Goal: Task Accomplishment & Management: Use online tool/utility

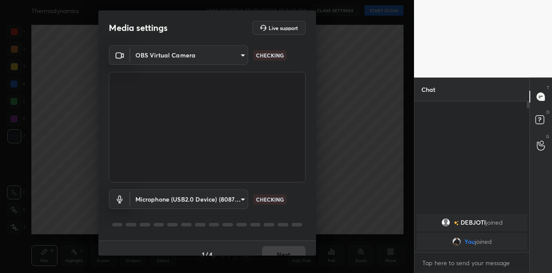
scroll to position [13, 0]
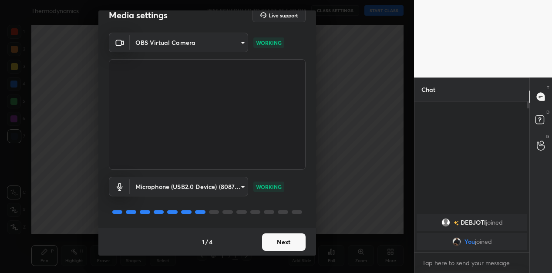
click at [274, 240] on button "Next" at bounding box center [284, 241] width 44 height 17
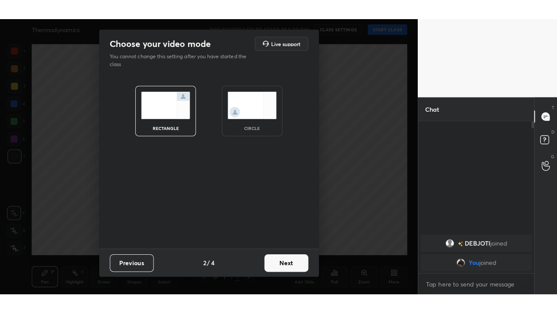
scroll to position [0, 0]
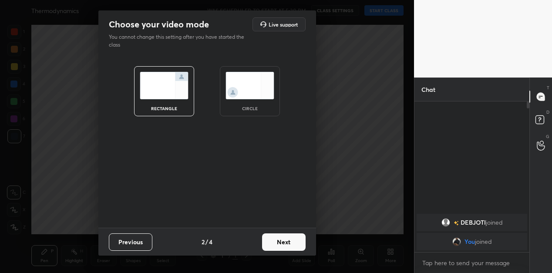
click at [280, 243] on button "Next" at bounding box center [284, 241] width 44 height 17
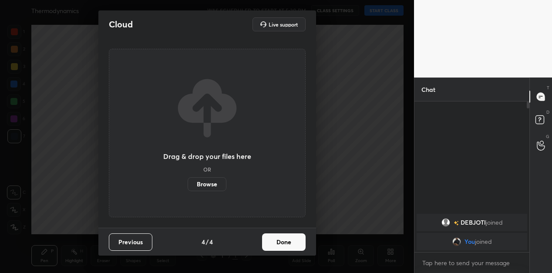
click at [281, 243] on button "Done" at bounding box center [284, 241] width 44 height 17
click at [281, 217] on div "Drag & drop your files here OR Browse" at bounding box center [207, 133] width 197 height 168
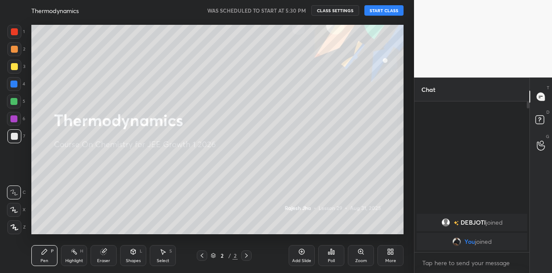
click at [386, 7] on button "START CLASS" at bounding box center [383, 10] width 39 height 10
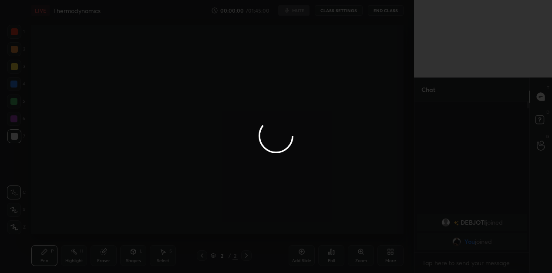
click at [106, 256] on div at bounding box center [276, 136] width 552 height 273
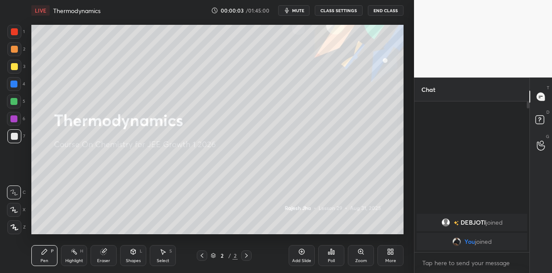
click at [106, 257] on div "Eraser" at bounding box center [104, 255] width 26 height 21
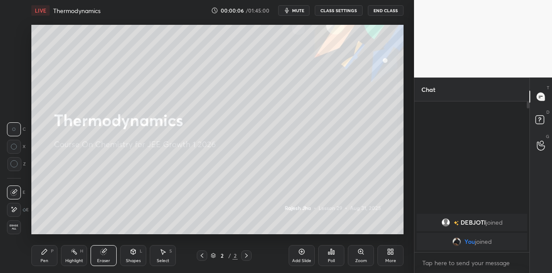
click at [391, 253] on icon at bounding box center [392, 253] width 2 height 2
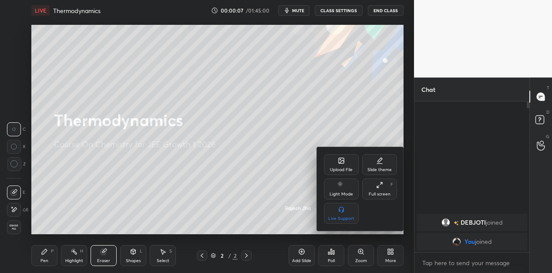
click at [377, 189] on div "Full screen F" at bounding box center [379, 189] width 35 height 21
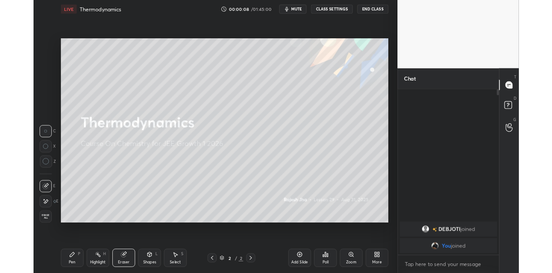
scroll to position [115, 114]
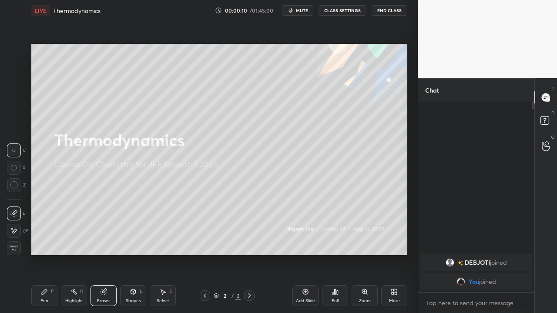
click at [306, 273] on div "Add Slide" at bounding box center [306, 296] width 26 height 21
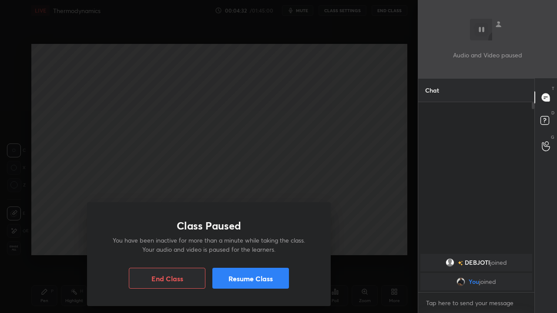
click at [253, 273] on button "Resume Class" at bounding box center [250, 278] width 77 height 21
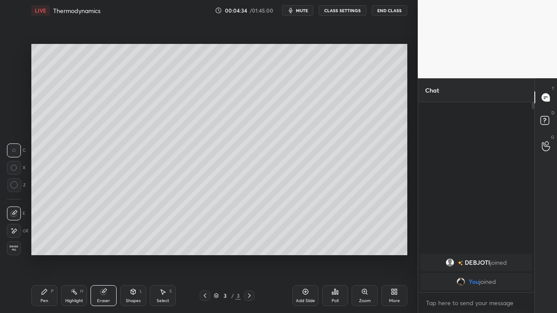
click at [44, 273] on icon at bounding box center [44, 292] width 7 height 7
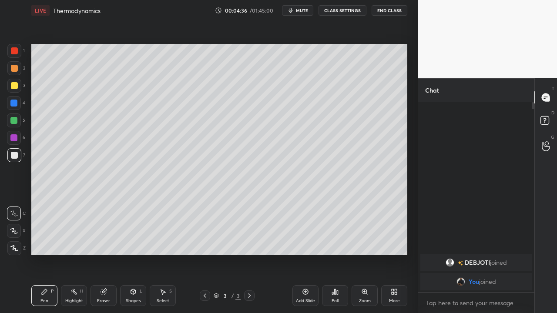
click at [14, 119] on div at bounding box center [13, 120] width 7 height 7
click at [12, 253] on div at bounding box center [14, 249] width 14 height 14
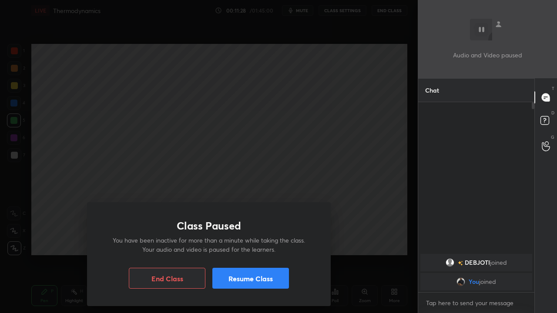
click at [258, 273] on button "Resume Class" at bounding box center [250, 278] width 77 height 21
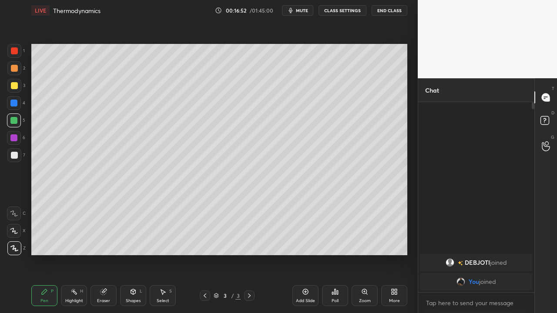
click at [15, 73] on div at bounding box center [14, 68] width 14 height 14
click at [15, 158] on div at bounding box center [14, 155] width 7 height 7
click at [104, 273] on icon at bounding box center [104, 293] width 6 height 6
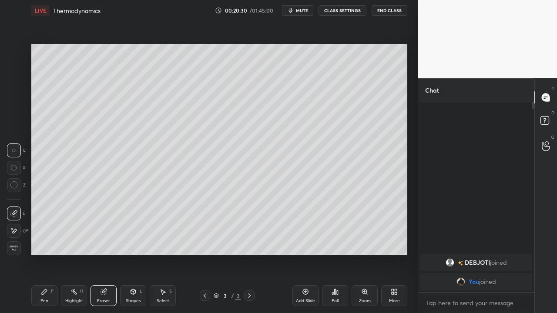
click at [12, 229] on icon at bounding box center [12, 229] width 1 height 1
click at [47, 273] on div "Pen P" at bounding box center [44, 296] width 26 height 21
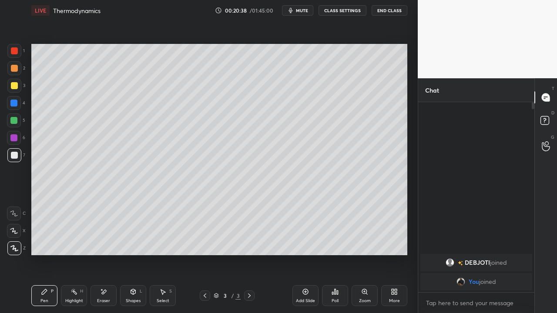
click at [17, 120] on div at bounding box center [14, 121] width 14 height 14
click at [17, 158] on div at bounding box center [14, 155] width 14 height 14
click at [17, 86] on div at bounding box center [14, 85] width 7 height 7
click at [300, 273] on div "Add Slide" at bounding box center [306, 296] width 26 height 21
click at [16, 155] on div at bounding box center [14, 155] width 7 height 7
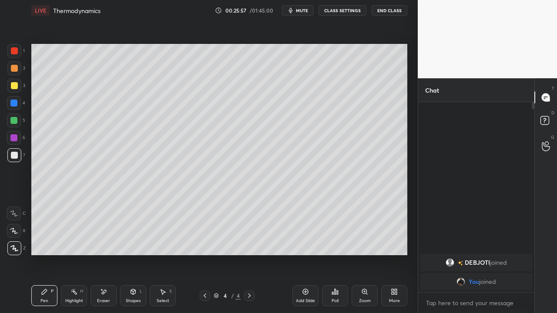
click at [13, 135] on div at bounding box center [13, 138] width 7 height 7
click at [14, 120] on div at bounding box center [13, 120] width 7 height 7
click at [12, 84] on div at bounding box center [14, 85] width 7 height 7
click at [15, 156] on div at bounding box center [14, 155] width 7 height 7
click at [17, 122] on div at bounding box center [13, 120] width 7 height 7
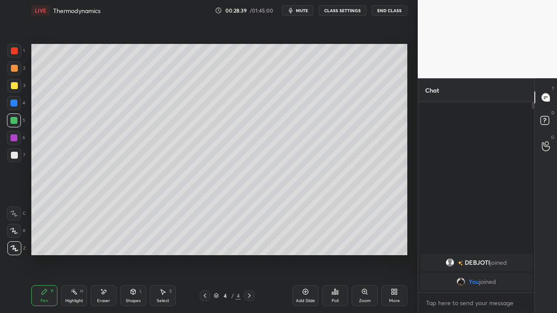
click at [15, 155] on div at bounding box center [14, 155] width 7 height 7
click at [16, 67] on div at bounding box center [14, 68] width 7 height 7
click at [51, 273] on div "Pen P Highlight H Eraser Shapes L Select S 4 / 4 Add Slide Poll Zoom More" at bounding box center [219, 296] width 376 height 35
click at [102, 273] on icon at bounding box center [103, 292] width 7 height 7
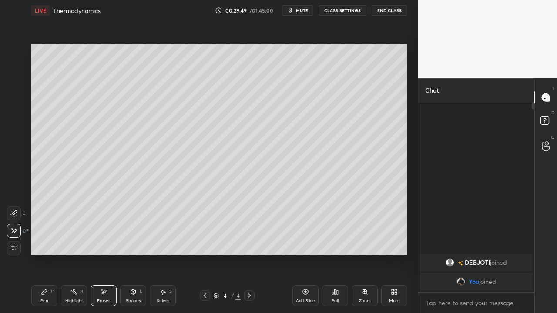
click at [45, 273] on icon at bounding box center [44, 292] width 7 height 7
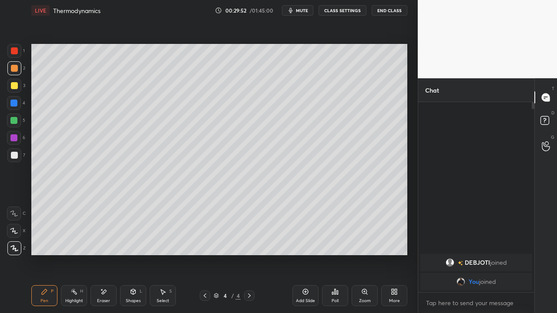
click at [92, 273] on div "Eraser" at bounding box center [104, 296] width 26 height 21
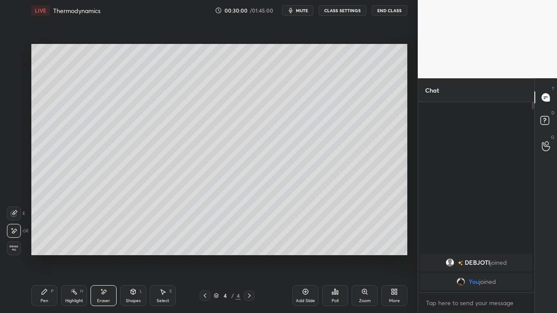
click at [50, 273] on div "Pen P" at bounding box center [44, 296] width 26 height 21
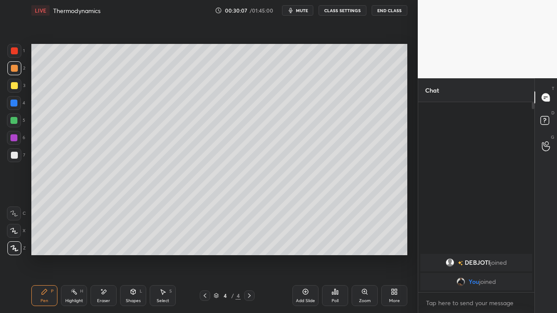
click at [13, 154] on div at bounding box center [14, 155] width 7 height 7
click at [16, 68] on div at bounding box center [14, 68] width 7 height 7
click at [17, 51] on div at bounding box center [14, 50] width 7 height 7
click at [303, 273] on div "Add Slide" at bounding box center [306, 296] width 26 height 21
click at [19, 155] on div at bounding box center [14, 155] width 14 height 14
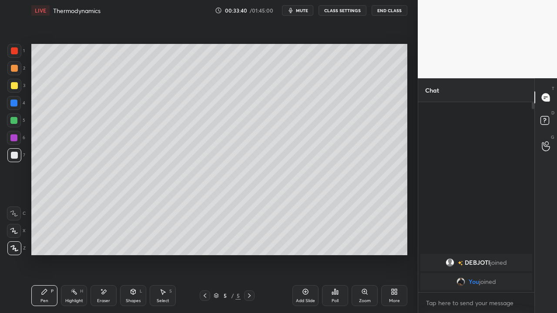
click at [13, 84] on div at bounding box center [14, 85] width 7 height 7
click at [14, 138] on div at bounding box center [13, 138] width 7 height 7
click at [14, 104] on div at bounding box center [13, 103] width 7 height 7
click at [17, 68] on div at bounding box center [14, 68] width 7 height 7
click at [16, 151] on div at bounding box center [14, 155] width 14 height 14
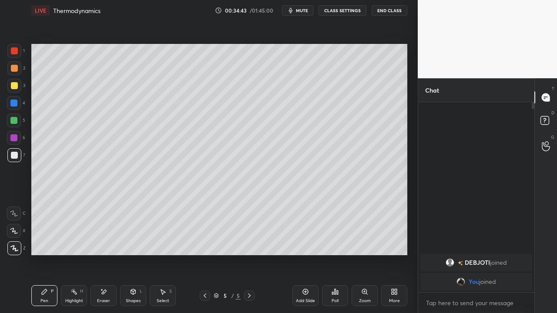
click at [13, 84] on div at bounding box center [14, 85] width 7 height 7
click at [12, 155] on div at bounding box center [14, 155] width 7 height 7
click at [204, 273] on icon at bounding box center [205, 296] width 7 height 7
click at [250, 273] on icon at bounding box center [249, 296] width 7 height 7
click at [307, 273] on icon at bounding box center [305, 292] width 7 height 7
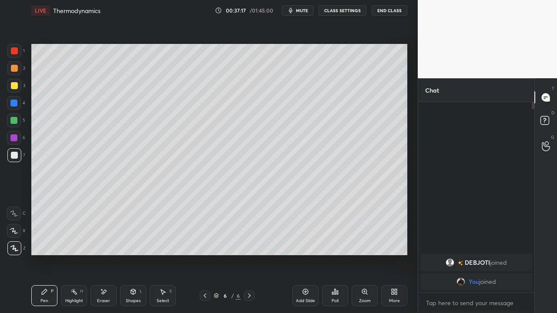
click at [12, 87] on div at bounding box center [14, 85] width 7 height 7
click at [14, 154] on div at bounding box center [14, 155] width 7 height 7
click at [103, 273] on div "Eraser" at bounding box center [104, 296] width 26 height 21
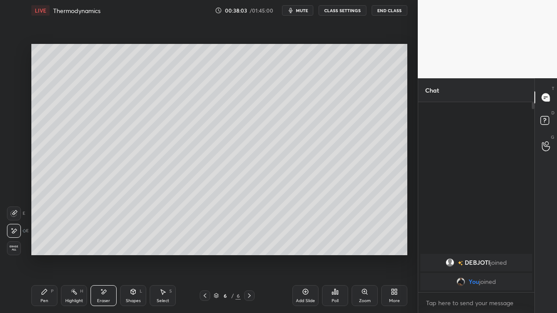
click at [47, 273] on div "Pen" at bounding box center [44, 301] width 8 height 4
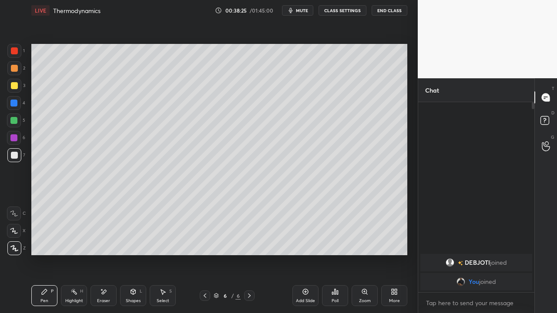
click at [16, 88] on div at bounding box center [14, 85] width 7 height 7
click at [12, 68] on div at bounding box center [14, 68] width 7 height 7
click at [12, 156] on div at bounding box center [14, 155] width 7 height 7
click at [10, 139] on div at bounding box center [13, 138] width 7 height 7
click at [13, 69] on div at bounding box center [14, 68] width 7 height 7
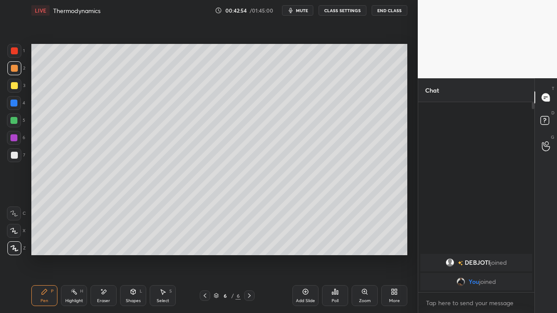
click at [15, 138] on div at bounding box center [13, 138] width 7 height 7
click at [125, 273] on div "Setting up your live class Poll for secs No correct answer Start poll" at bounding box center [219, 150] width 383 height 258
click at [13, 155] on div at bounding box center [14, 155] width 7 height 7
click at [107, 273] on div "Eraser" at bounding box center [104, 296] width 26 height 21
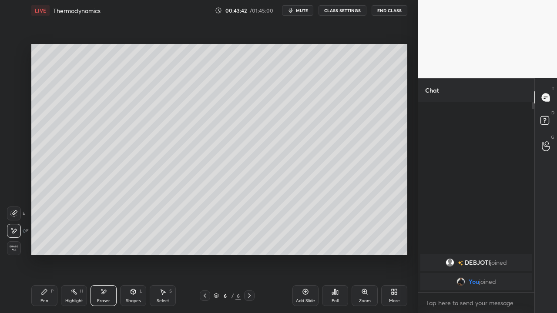
click at [48, 273] on div "Pen P" at bounding box center [44, 296] width 26 height 21
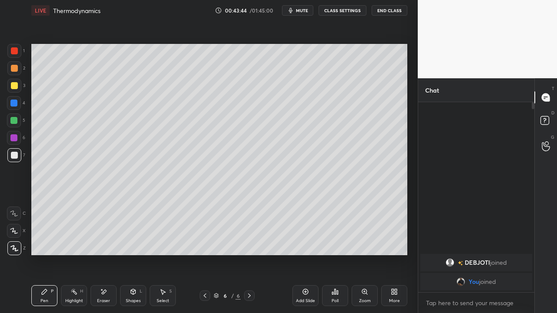
click at [18, 87] on div at bounding box center [14, 86] width 14 height 14
click at [16, 157] on div at bounding box center [14, 155] width 7 height 7
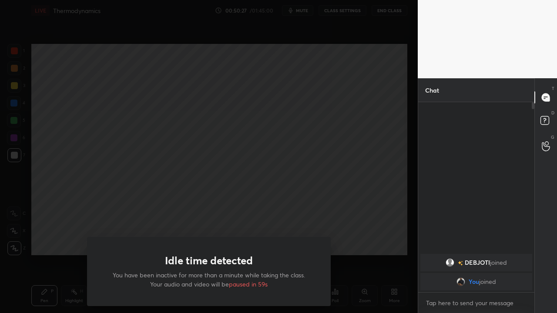
click at [174, 227] on div "Idle time detected You have been inactive for more than a minute while taking t…" at bounding box center [209, 156] width 418 height 313
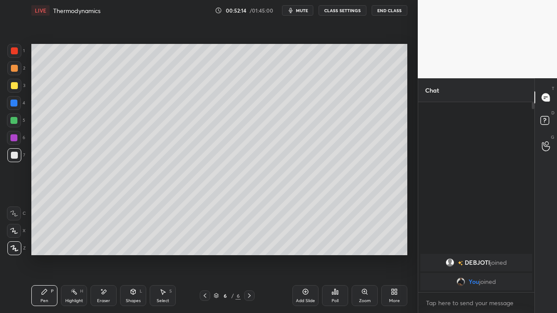
click at [305, 273] on div "Add Slide" at bounding box center [306, 296] width 26 height 21
click at [14, 88] on div at bounding box center [14, 85] width 7 height 7
click at [16, 153] on div at bounding box center [14, 155] width 7 height 7
click at [103, 273] on div "Eraser" at bounding box center [103, 301] width 13 height 4
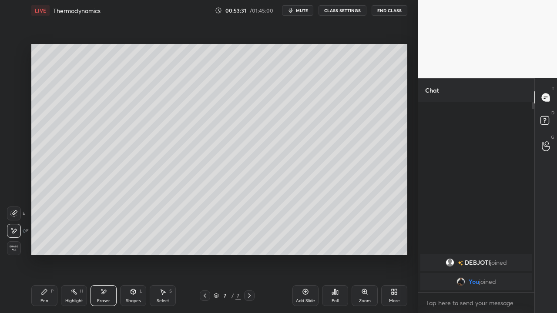
click at [43, 273] on icon at bounding box center [44, 292] width 7 height 7
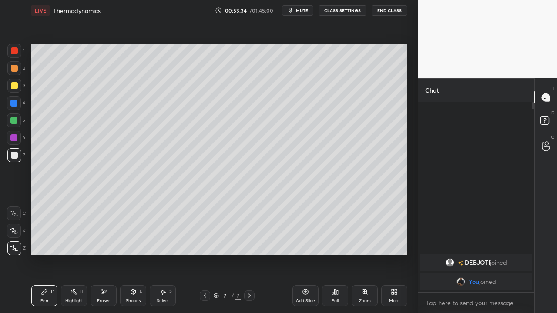
click at [103, 273] on div "Eraser" at bounding box center [104, 296] width 26 height 21
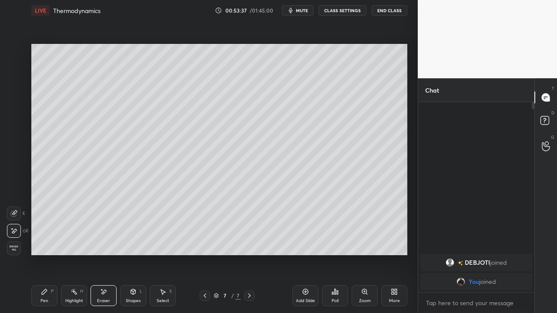
click at [48, 273] on div "Pen P" at bounding box center [44, 296] width 26 height 21
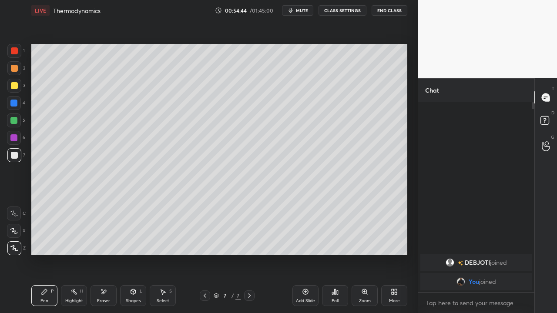
click at [300, 273] on div "Add Slide" at bounding box center [306, 296] width 26 height 21
click at [206, 273] on icon at bounding box center [205, 296] width 7 height 7
click at [14, 88] on div at bounding box center [14, 85] width 7 height 7
click at [308, 273] on icon at bounding box center [305, 292] width 7 height 7
click at [16, 155] on div at bounding box center [14, 155] width 7 height 7
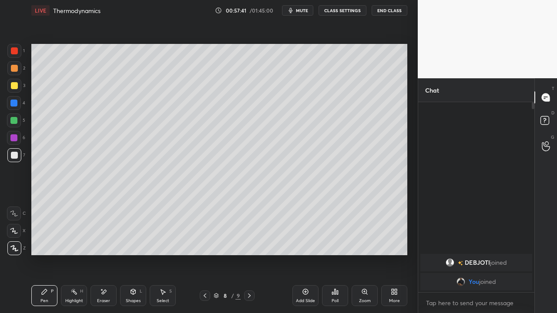
click at [307, 273] on icon at bounding box center [305, 292] width 3 height 3
click at [17, 122] on div at bounding box center [13, 120] width 7 height 7
click at [15, 155] on div at bounding box center [14, 155] width 7 height 7
click at [12, 87] on div at bounding box center [14, 85] width 7 height 7
click at [100, 273] on div "Eraser" at bounding box center [104, 296] width 26 height 21
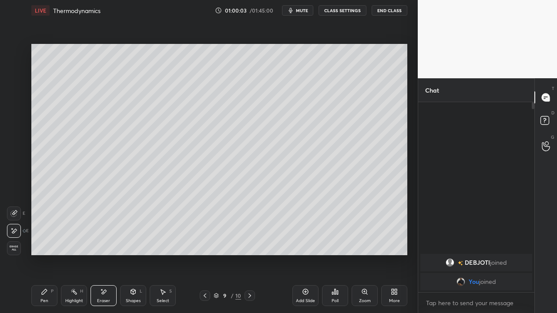
click at [44, 273] on icon at bounding box center [44, 292] width 7 height 7
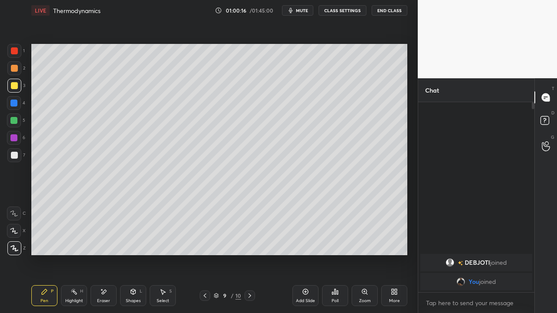
click at [308, 273] on div "Add Slide" at bounding box center [306, 296] width 26 height 21
click at [16, 153] on div at bounding box center [14, 155] width 7 height 7
click at [15, 71] on div at bounding box center [14, 68] width 7 height 7
click at [305, 273] on div "Add Slide" at bounding box center [306, 296] width 26 height 21
click at [12, 155] on div at bounding box center [14, 155] width 7 height 7
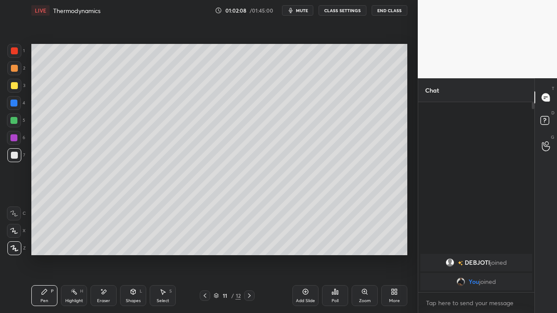
click at [13, 88] on div at bounding box center [14, 85] width 7 height 7
click at [15, 68] on div at bounding box center [14, 68] width 7 height 7
click at [13, 121] on div at bounding box center [13, 120] width 7 height 7
click at [16, 71] on div at bounding box center [14, 68] width 7 height 7
click at [14, 152] on div at bounding box center [14, 155] width 7 height 7
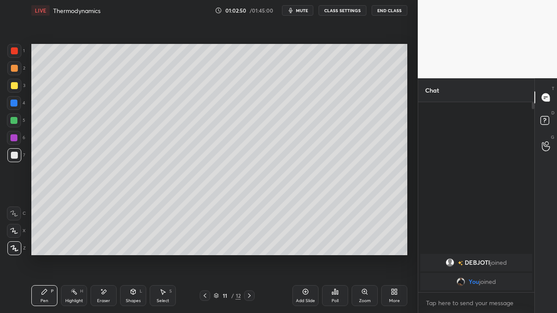
click at [15, 123] on div at bounding box center [13, 120] width 7 height 7
click at [15, 70] on div at bounding box center [14, 68] width 7 height 7
click at [11, 86] on div at bounding box center [14, 85] width 7 height 7
click at [14, 102] on div at bounding box center [13, 103] width 7 height 7
click at [12, 154] on div at bounding box center [14, 155] width 7 height 7
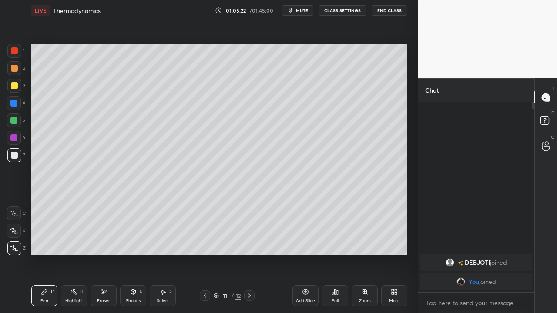
click at [303, 273] on div "Add Slide" at bounding box center [306, 296] width 26 height 21
click at [12, 123] on div at bounding box center [13, 120] width 7 height 7
click at [13, 85] on div at bounding box center [14, 85] width 7 height 7
click at [413, 101] on div "1 2 3 4 5 6 7 C X Z E E Erase all H H LIVE Thermodynamics 01:05:52 / 01:45:00 m…" at bounding box center [209, 156] width 418 height 313
click at [17, 54] on div at bounding box center [14, 50] width 7 height 7
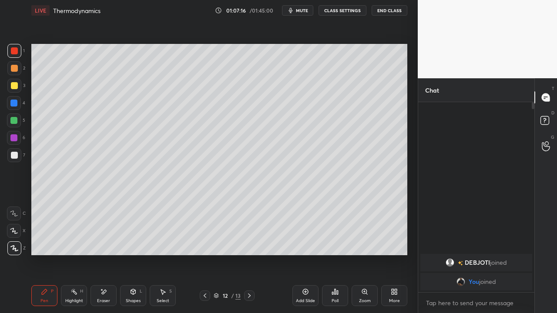
click at [105, 273] on div "Eraser" at bounding box center [103, 301] width 13 height 4
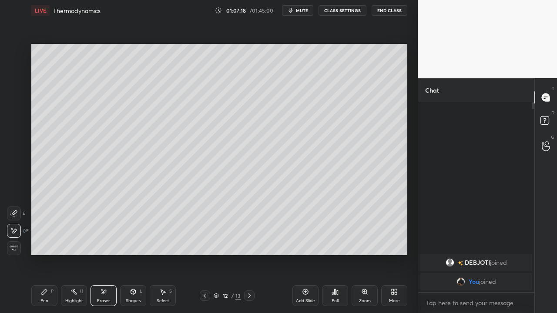
click at [44, 273] on div "Pen P" at bounding box center [44, 296] width 26 height 21
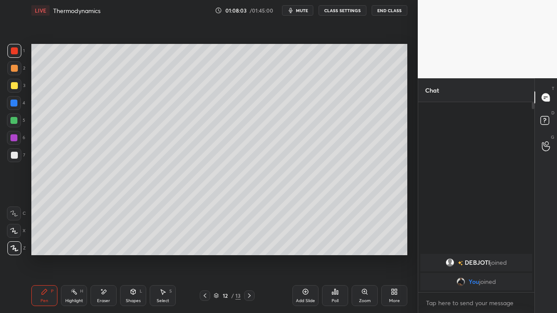
click at [249, 273] on icon at bounding box center [249, 296] width 7 height 7
click at [15, 121] on div at bounding box center [13, 120] width 7 height 7
click at [17, 157] on div at bounding box center [14, 155] width 7 height 7
click at [13, 119] on div at bounding box center [13, 120] width 7 height 7
click at [96, 273] on div "Eraser" at bounding box center [104, 296] width 26 height 21
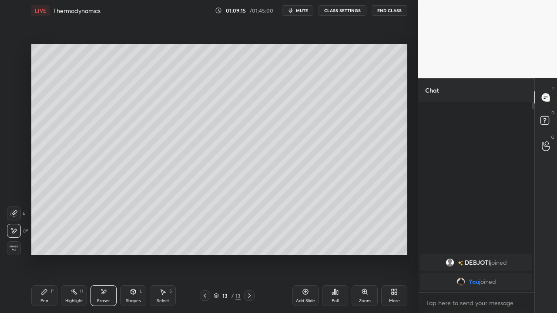
click at [52, 273] on div "P" at bounding box center [52, 292] width 3 height 4
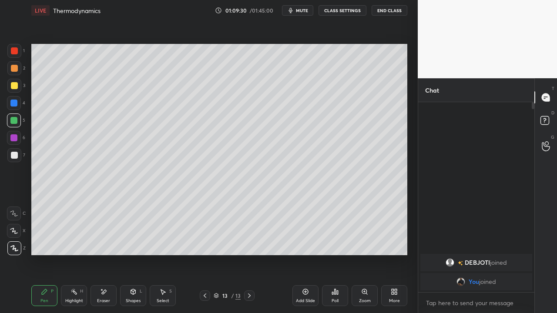
click at [13, 86] on div at bounding box center [14, 85] width 7 height 7
click at [14, 154] on div at bounding box center [14, 155] width 7 height 7
click at [16, 87] on div at bounding box center [14, 85] width 7 height 7
click at [15, 156] on div at bounding box center [14, 155] width 7 height 7
click at [15, 138] on div at bounding box center [13, 138] width 7 height 7
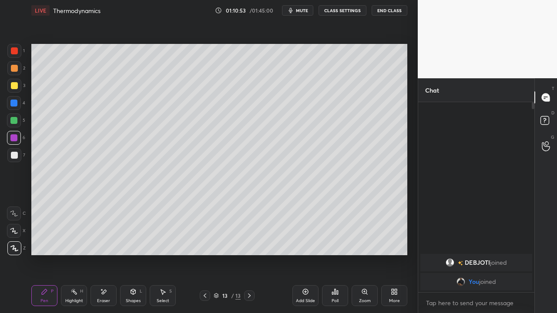
click at [14, 67] on div at bounding box center [14, 68] width 7 height 7
click at [304, 273] on icon at bounding box center [305, 292] width 7 height 7
click at [14, 85] on div at bounding box center [14, 85] width 7 height 7
click at [15, 124] on div at bounding box center [13, 120] width 7 height 7
click at [200, 109] on button "Undo" at bounding box center [211, 112] width 25 height 10
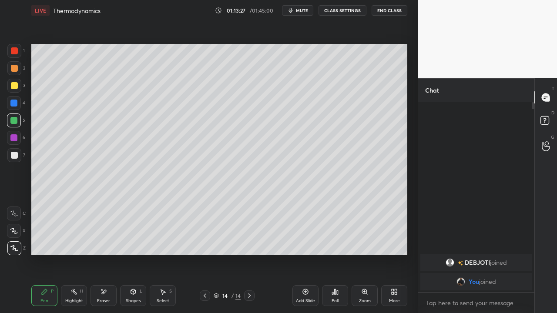
click at [21, 157] on div at bounding box center [14, 155] width 14 height 14
click at [14, 52] on div at bounding box center [14, 50] width 7 height 7
click at [305, 273] on icon at bounding box center [305, 292] width 7 height 7
click at [17, 103] on div at bounding box center [13, 103] width 7 height 7
click at [14, 157] on div at bounding box center [14, 155] width 7 height 7
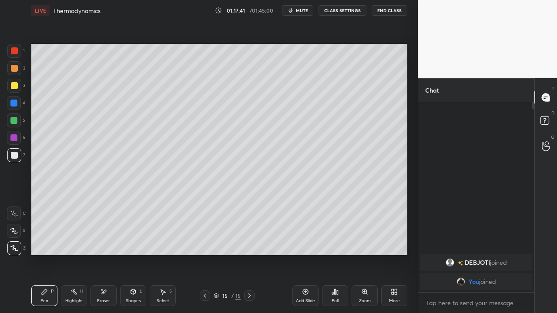
click at [101, 273] on icon at bounding box center [103, 292] width 7 height 7
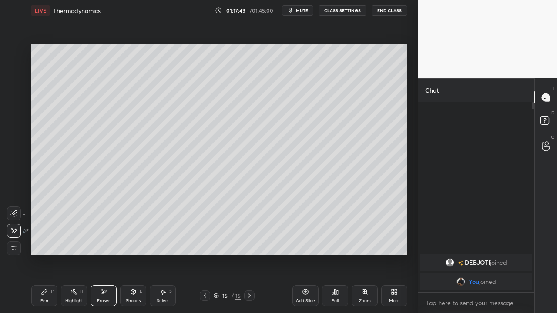
click at [47, 273] on icon at bounding box center [44, 292] width 7 height 7
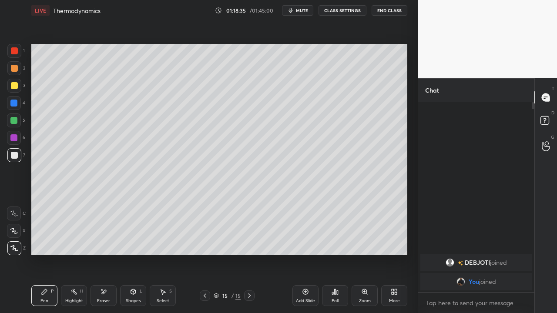
click at [302, 273] on icon at bounding box center [305, 292] width 7 height 7
click at [13, 84] on div at bounding box center [14, 85] width 7 height 7
click at [13, 121] on div at bounding box center [13, 120] width 7 height 7
click at [17, 84] on div at bounding box center [14, 86] width 14 height 14
click at [205, 273] on icon at bounding box center [205, 296] width 7 height 7
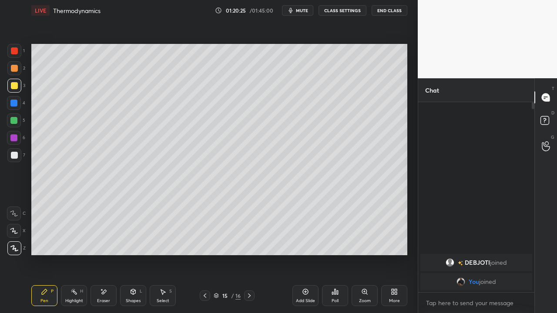
click at [206, 273] on icon at bounding box center [205, 296] width 7 height 7
click at [206, 273] on icon at bounding box center [205, 296] width 3 height 4
click at [204, 273] on icon at bounding box center [205, 296] width 3 height 4
click at [205, 273] on icon at bounding box center [205, 296] width 7 height 7
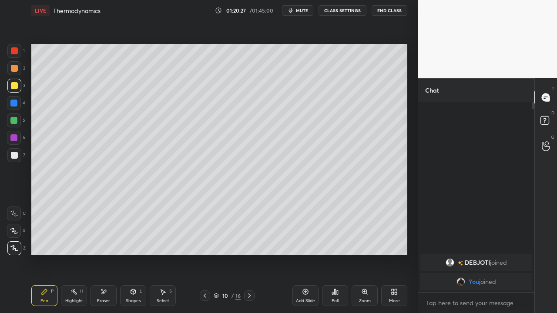
click at [205, 273] on icon at bounding box center [205, 296] width 7 height 7
click at [249, 273] on icon at bounding box center [249, 296] width 7 height 7
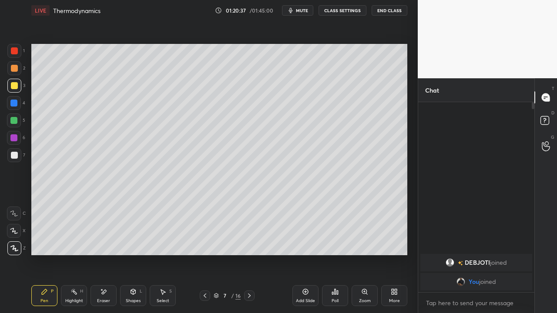
click at [250, 273] on div at bounding box center [249, 296] width 10 height 10
click at [252, 273] on div at bounding box center [249, 296] width 10 height 10
click at [249, 273] on icon at bounding box center [249, 296] width 7 height 7
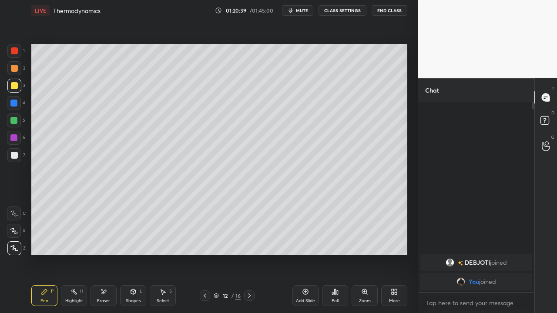
click at [249, 273] on icon at bounding box center [249, 296] width 7 height 7
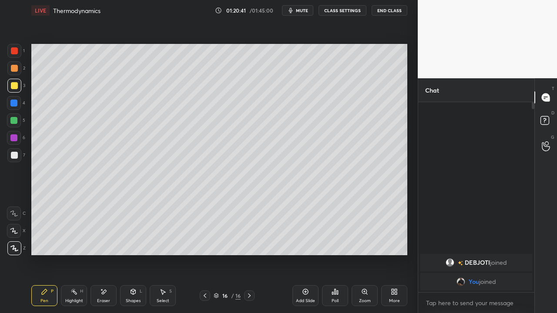
click at [249, 273] on icon at bounding box center [249, 296] width 7 height 7
click at [310, 273] on div "Add Slide" at bounding box center [306, 296] width 26 height 21
click at [14, 156] on div at bounding box center [14, 155] width 7 height 7
click at [13, 102] on div at bounding box center [13, 103] width 7 height 7
click at [13, 86] on div at bounding box center [14, 85] width 7 height 7
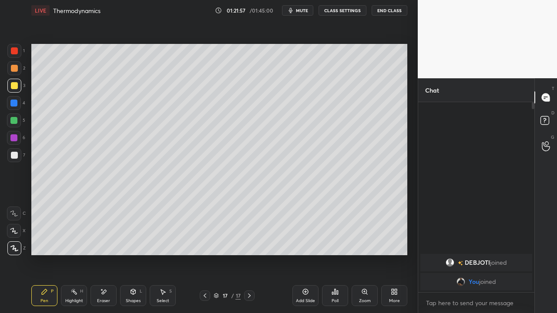
click at [110, 273] on div "Eraser" at bounding box center [104, 296] width 26 height 21
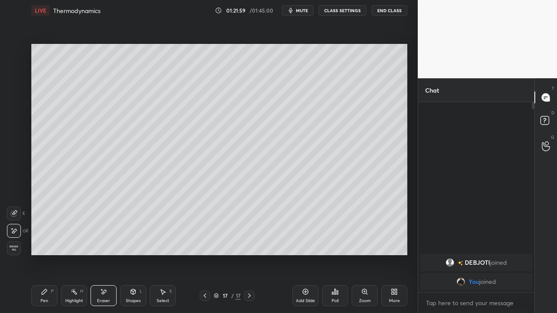
click at [35, 273] on div "Pen P" at bounding box center [44, 296] width 26 height 21
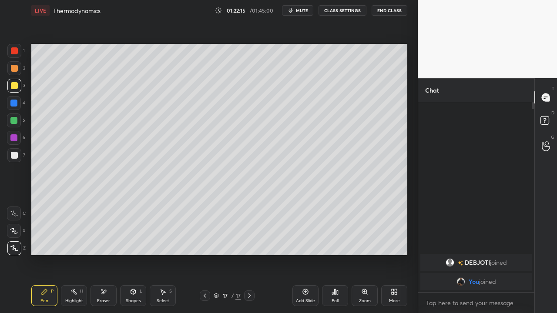
click at [104, 273] on div "Eraser" at bounding box center [104, 296] width 26 height 21
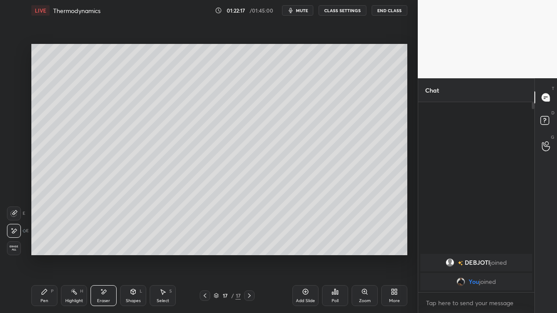
click at [47, 273] on div "Pen" at bounding box center [44, 301] width 8 height 4
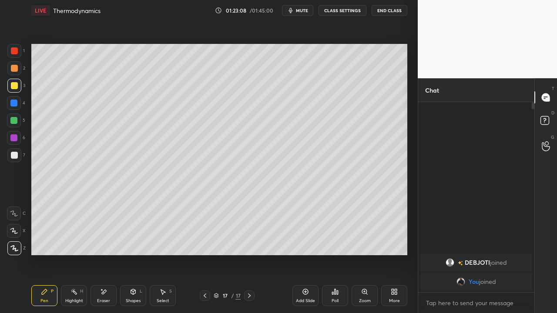
click at [15, 121] on div at bounding box center [13, 120] width 7 height 7
click at [0, 138] on div "1 2 3 4 5 6 7 C X Z E E Erase all H H" at bounding box center [14, 150] width 28 height 212
click at [242, 267] on div "Setting up your live class Poll for secs No correct answer Start poll" at bounding box center [219, 150] width 383 height 258
click at [244, 273] on div "Setting up your live class Poll for secs No correct answer Start poll" at bounding box center [219, 150] width 383 height 258
click at [255, 273] on div "Pen P Highlight H Eraser Shapes L Select S 17 / 17 Add Slide Poll Zoom More" at bounding box center [219, 296] width 376 height 35
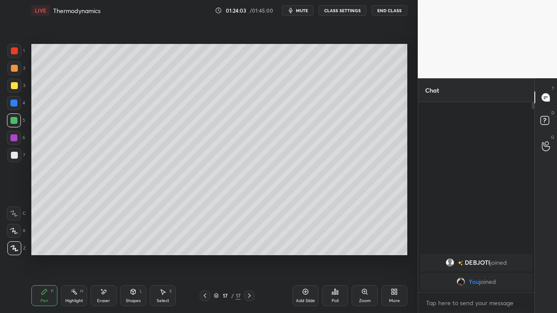
click at [307, 273] on div "Add Slide" at bounding box center [306, 296] width 26 height 21
click at [104, 273] on div "Eraser" at bounding box center [104, 296] width 26 height 21
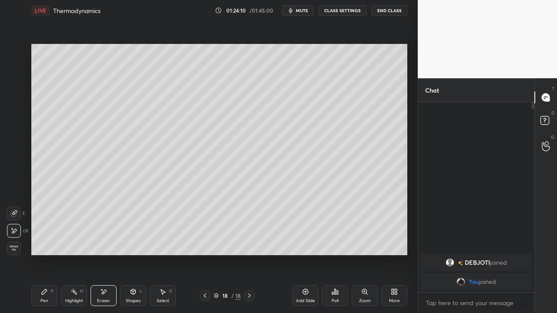
click at [41, 273] on div "Pen P" at bounding box center [44, 296] width 26 height 21
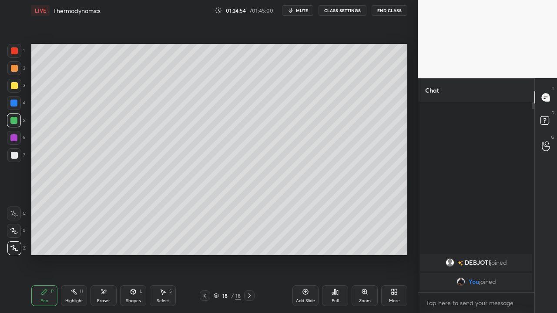
click at [304, 273] on icon at bounding box center [305, 292] width 7 height 7
click at [209, 273] on div at bounding box center [205, 296] width 10 height 10
click at [306, 273] on icon at bounding box center [305, 292] width 3 height 3
click at [14, 158] on div at bounding box center [14, 155] width 7 height 7
click at [301, 273] on div "Add Slide" at bounding box center [306, 296] width 26 height 21
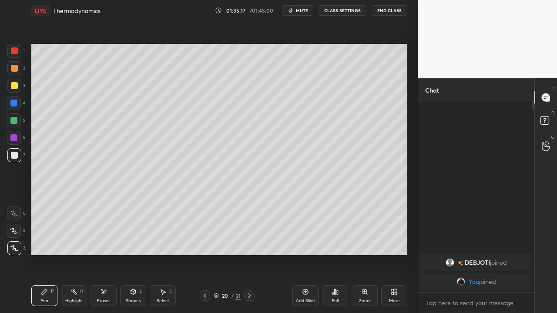
click at [201, 273] on div at bounding box center [205, 296] width 10 height 10
click at [250, 273] on div at bounding box center [249, 296] width 10 height 10
click at [308, 273] on icon at bounding box center [305, 292] width 7 height 7
click at [397, 273] on icon at bounding box center [396, 294] width 2 height 2
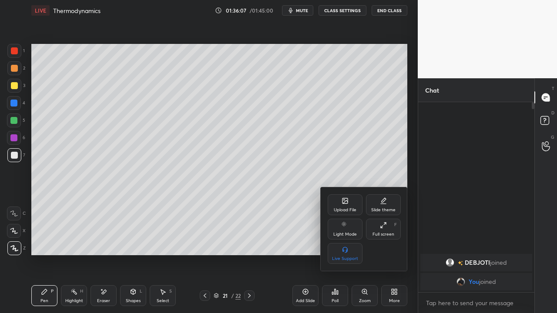
click at [379, 230] on div "Full screen F" at bounding box center [383, 229] width 35 height 21
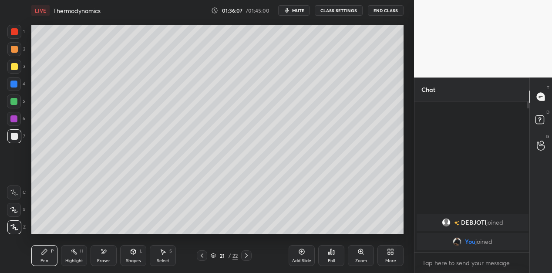
scroll to position [3, 3]
click at [383, 11] on button "End Class" at bounding box center [386, 10] width 36 height 10
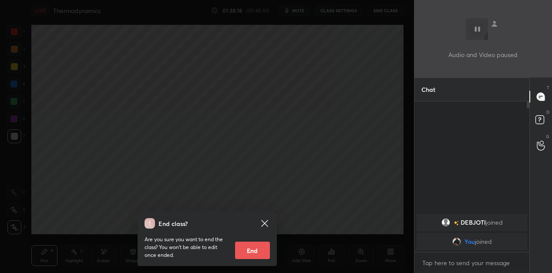
click at [251, 254] on button "End" at bounding box center [252, 250] width 35 height 17
type textarea "x"
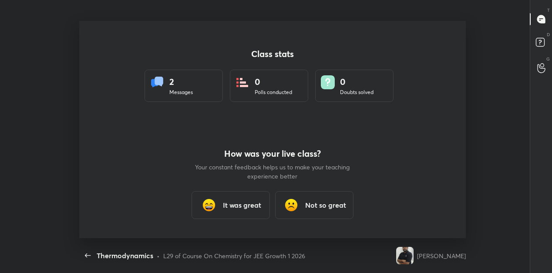
scroll to position [3, 0]
click at [293, 205] on img at bounding box center [291, 204] width 17 height 17
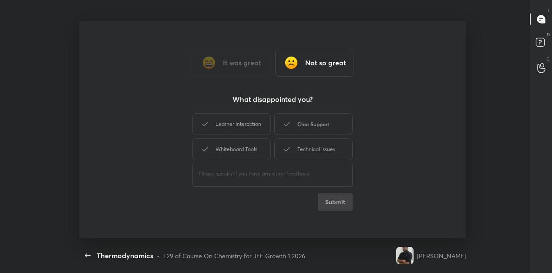
click at [290, 124] on icon at bounding box center [287, 124] width 10 height 10
click at [299, 142] on div "Technical issues" at bounding box center [313, 149] width 78 height 22
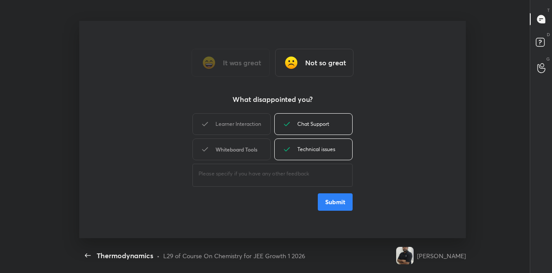
click at [250, 145] on div "Whiteboard Tools" at bounding box center [231, 149] width 78 height 22
click at [240, 123] on div "Learner Interaction" at bounding box center [231, 124] width 78 height 22
click at [330, 202] on button "Submit" at bounding box center [335, 201] width 35 height 17
